Goal: Entertainment & Leisure: Consume media (video, audio)

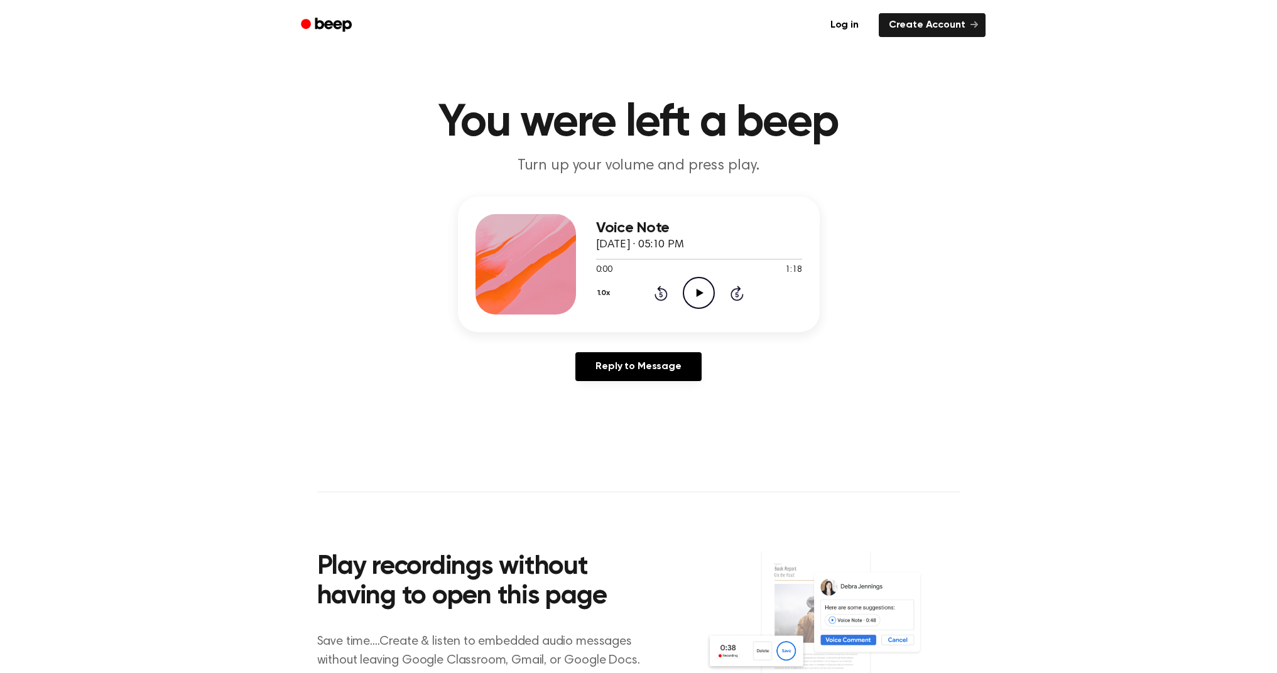
click at [706, 298] on icon "Play Audio" at bounding box center [699, 293] width 32 height 32
click at [704, 298] on icon "Pause Audio" at bounding box center [699, 293] width 32 height 32
click at [701, 301] on icon "Play Audio" at bounding box center [699, 293] width 32 height 32
click at [660, 299] on icon at bounding box center [660, 293] width 13 height 15
click at [703, 290] on icon "Pause Audio" at bounding box center [699, 293] width 32 height 32
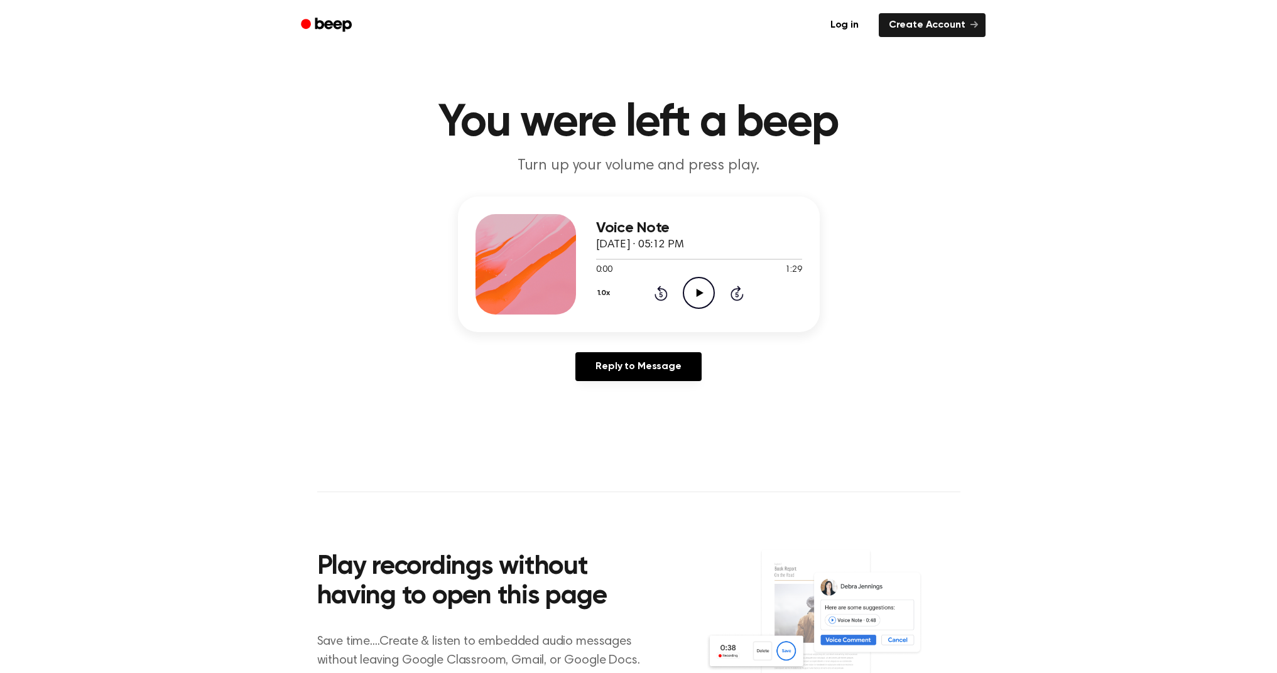
click at [693, 288] on icon "Play Audio" at bounding box center [699, 293] width 32 height 32
click at [695, 300] on icon "Play Audio" at bounding box center [699, 293] width 32 height 32
click at [702, 303] on icon "Play Audio" at bounding box center [699, 293] width 32 height 32
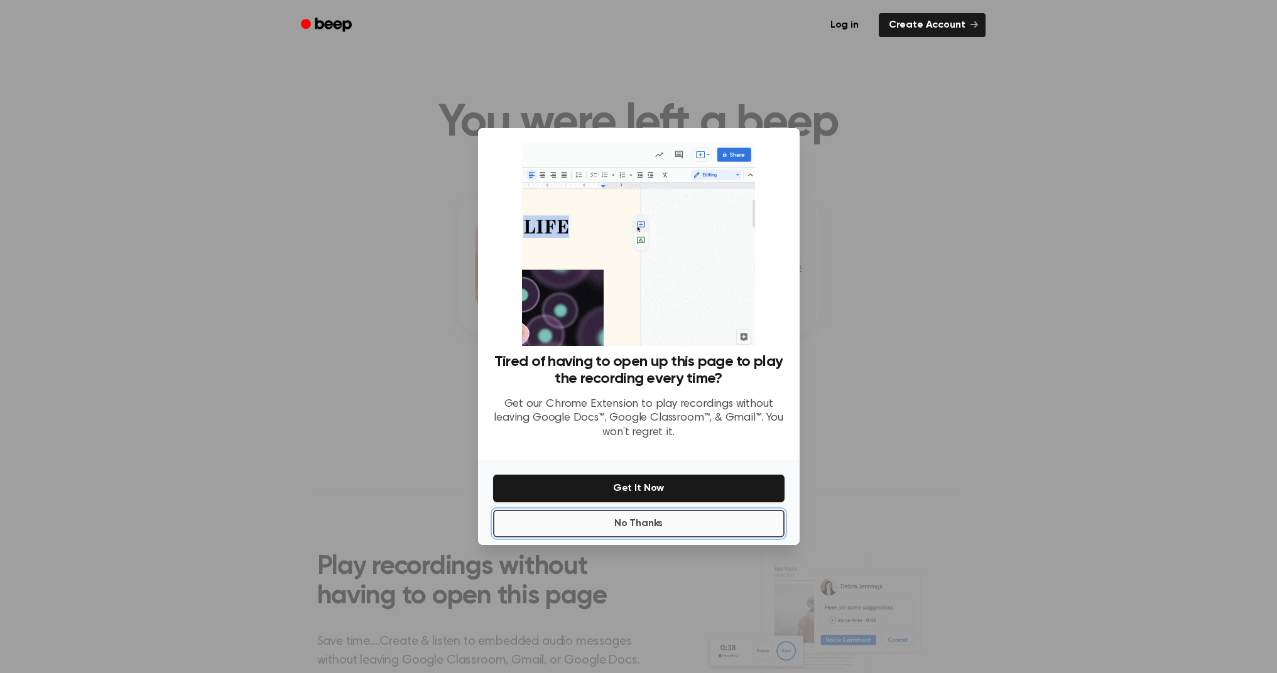
click at [706, 521] on button "No Thanks" at bounding box center [638, 524] width 291 height 28
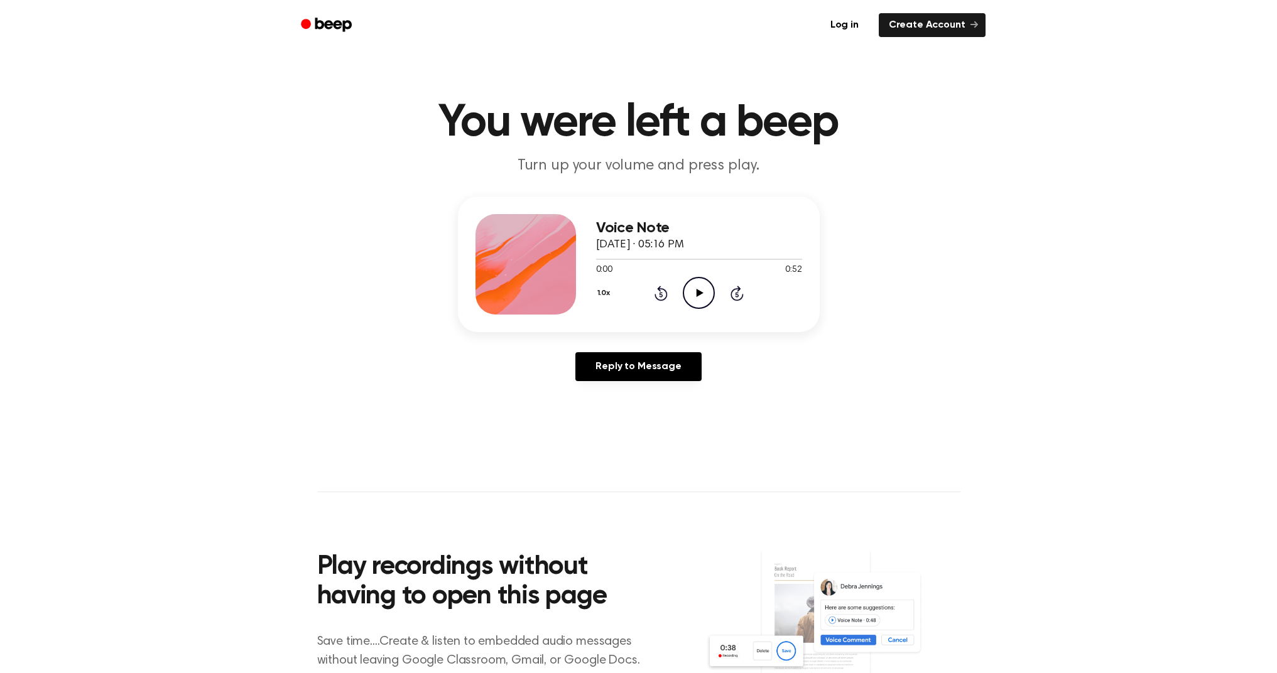
click at [690, 292] on icon "Play Audio" at bounding box center [699, 293] width 32 height 32
click at [695, 292] on icon "Play Audio" at bounding box center [699, 293] width 32 height 32
click at [698, 293] on icon "Pause Audio" at bounding box center [699, 293] width 32 height 32
click at [701, 297] on icon "Play Audio" at bounding box center [699, 293] width 32 height 32
click at [703, 305] on icon "Play Audio" at bounding box center [699, 293] width 32 height 32
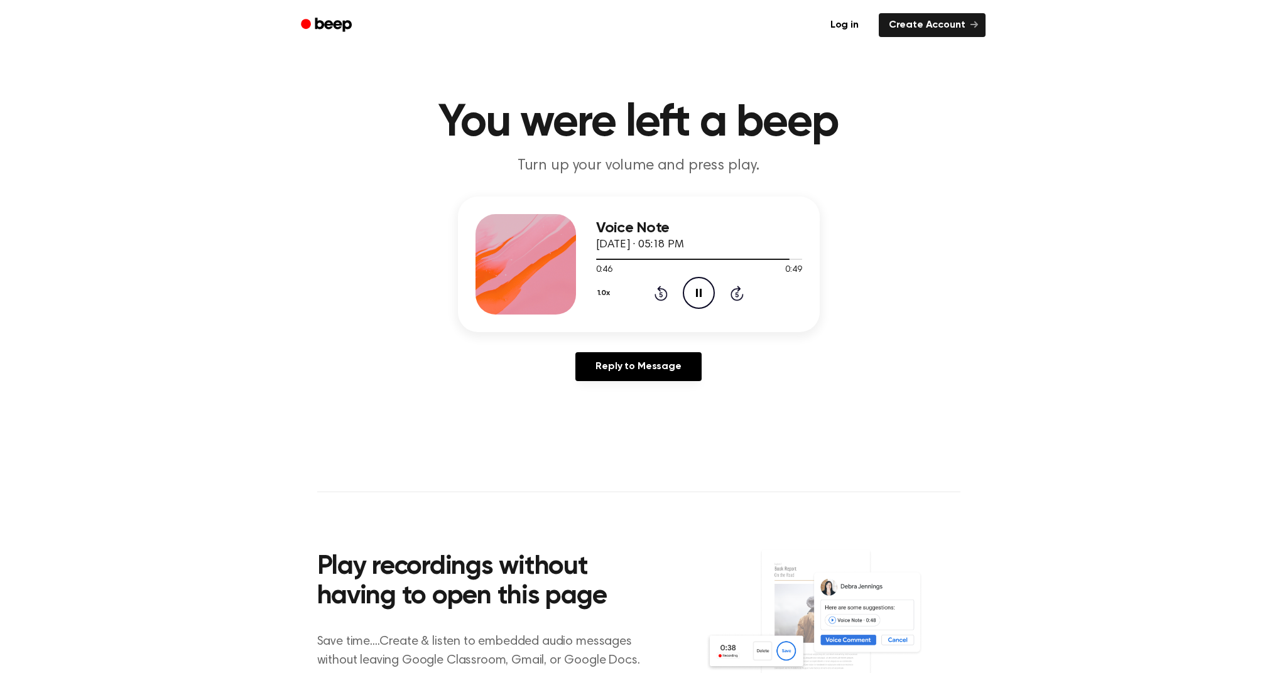
click at [703, 298] on icon "Pause Audio" at bounding box center [699, 293] width 32 height 32
click at [706, 290] on icon "Play Audio" at bounding box center [699, 293] width 32 height 32
click at [706, 290] on icon "Pause Audio" at bounding box center [699, 293] width 32 height 32
click at [705, 295] on icon "Play Audio" at bounding box center [699, 293] width 32 height 32
click at [702, 293] on icon "Pause Audio" at bounding box center [699, 293] width 32 height 32
